Goal: Find specific page/section: Find specific page/section

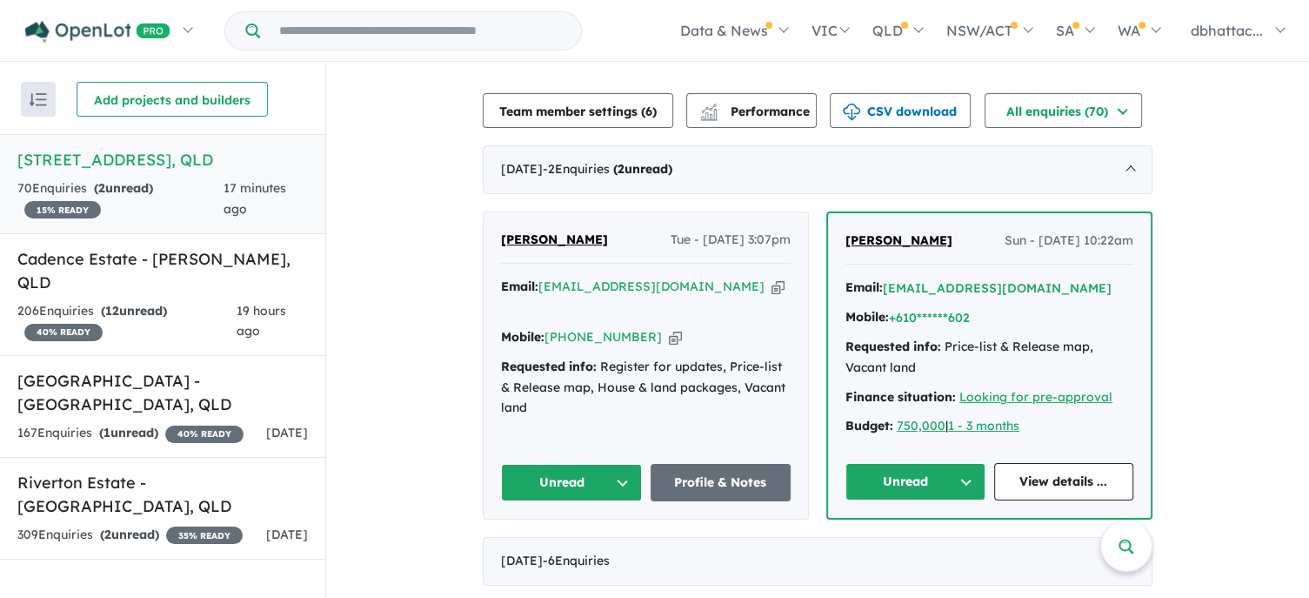
scroll to position [435, 0]
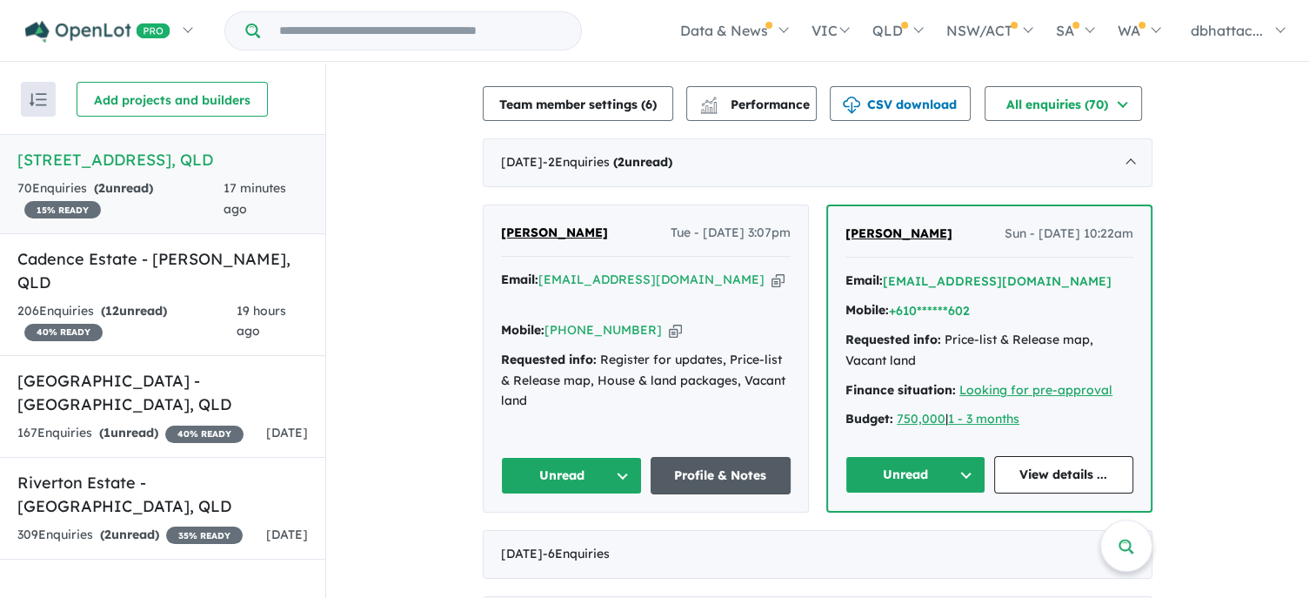
click at [738, 476] on link "Profile & Notes" at bounding box center [721, 475] width 141 height 37
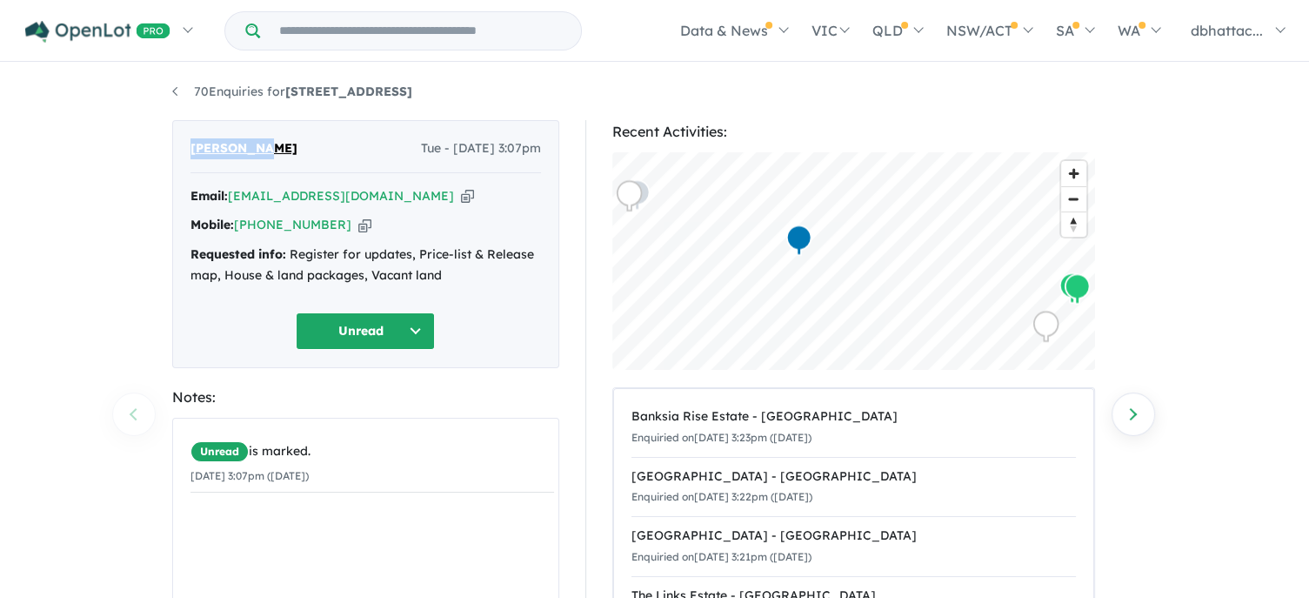
drag, startPoint x: 259, startPoint y: 146, endPoint x: 191, endPoint y: 151, distance: 68.9
click at [191, 151] on div "[PERSON_NAME] Tue - [DATE] 3:07pm" at bounding box center [366, 155] width 351 height 35
copy span "[PERSON_NAME]"
